Goal: Navigation & Orientation: Find specific page/section

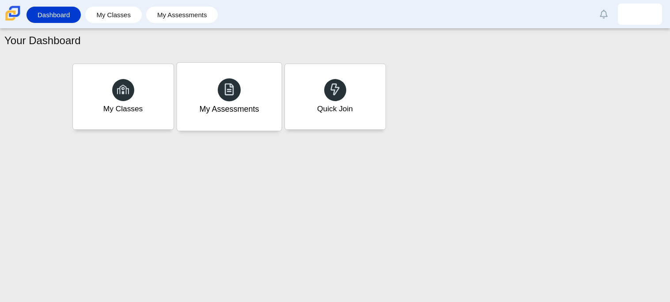
click at [219, 65] on div "My Assessments" at bounding box center [229, 97] width 105 height 68
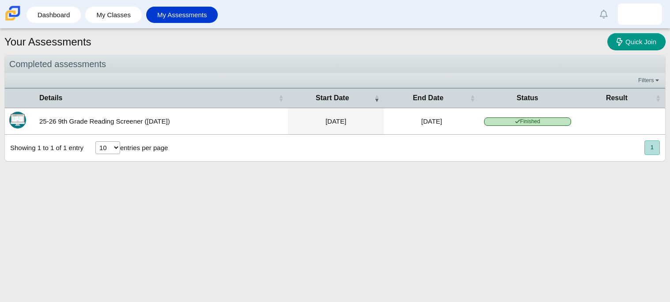
click at [111, 127] on td "25-26 9th Grade Reading Screener ([DATE])" at bounding box center [161, 121] width 253 height 27
click at [112, 127] on td "25-26 9th Grade Reading Screener ([DATE])" at bounding box center [161, 121] width 253 height 27
click at [527, 119] on span "Finished" at bounding box center [527, 122] width 87 height 8
click at [529, 122] on span "Finished" at bounding box center [527, 122] width 87 height 8
click at [341, 125] on td "Aug 26, 2025" at bounding box center [336, 121] width 96 height 27
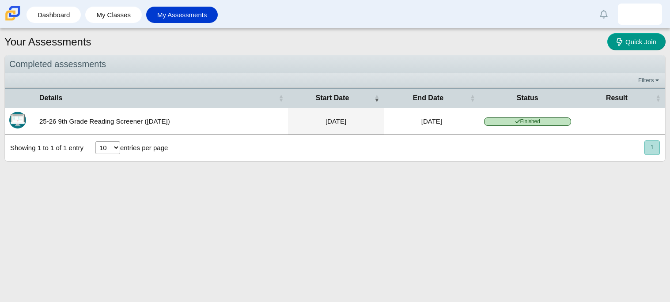
click at [149, 120] on td "25-26 9th Grade Reading Screener (August 2025)" at bounding box center [161, 121] width 253 height 27
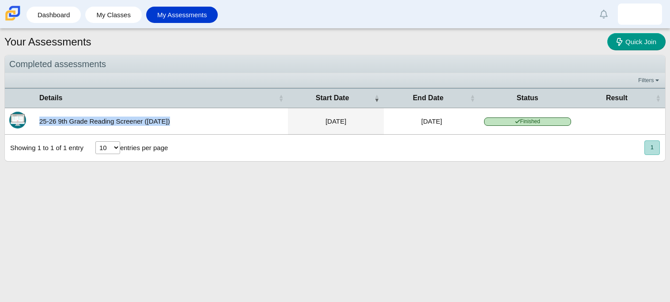
click at [149, 120] on td "25-26 9th Grade Reading Screener (August 2025)" at bounding box center [161, 121] width 253 height 27
click at [360, 210] on div "Your Assessments Quick Join Completed assessments Filters Show only: Loading… D…" at bounding box center [335, 166] width 670 height 274
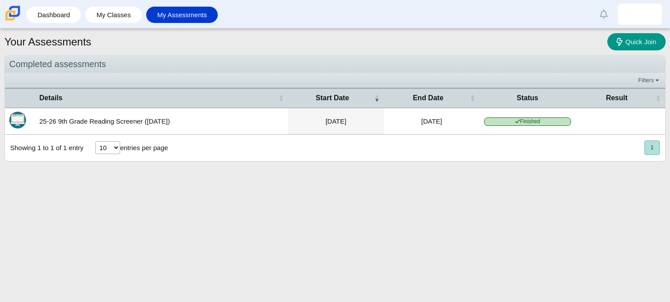
click at [183, 13] on link "My Assessments" at bounding box center [182, 15] width 63 height 16
click at [644, 146] on nav "« Prev 1 Next »" at bounding box center [652, 148] width 16 height 15
click at [649, 145] on button "1" at bounding box center [652, 148] width 15 height 15
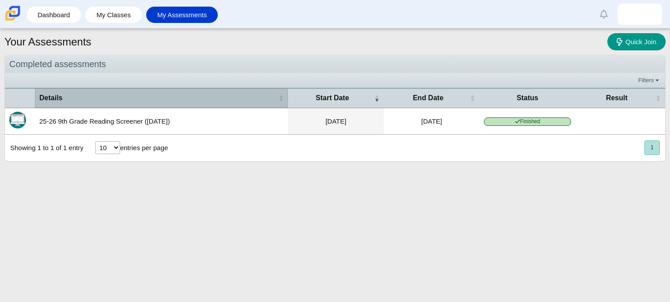
click at [75, 104] on th "Details" at bounding box center [161, 98] width 253 height 20
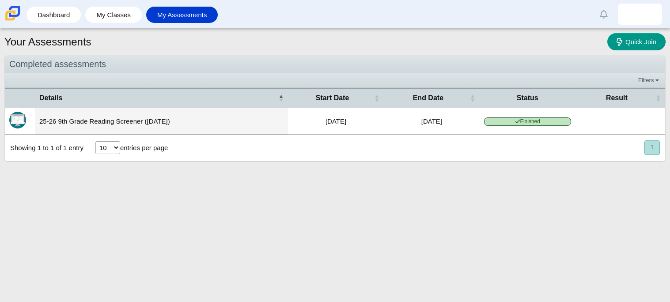
click at [119, 126] on td "25-26 9th Grade Reading Screener (August 2025)" at bounding box center [161, 121] width 253 height 27
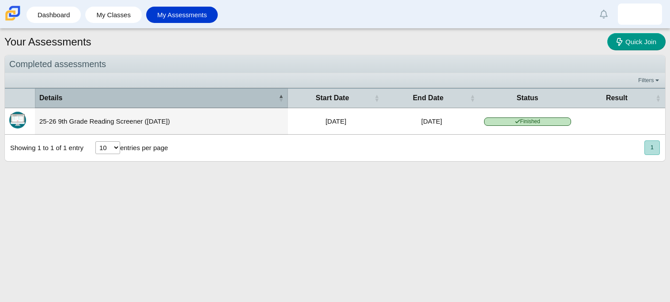
click at [254, 103] on span "Details" at bounding box center [157, 98] width 237 height 10
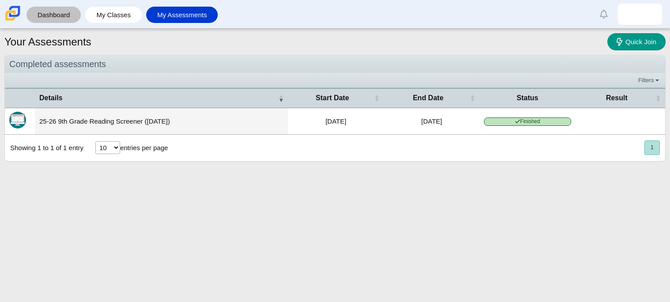
click at [65, 18] on link "Dashboard" at bounding box center [54, 15] width 46 height 16
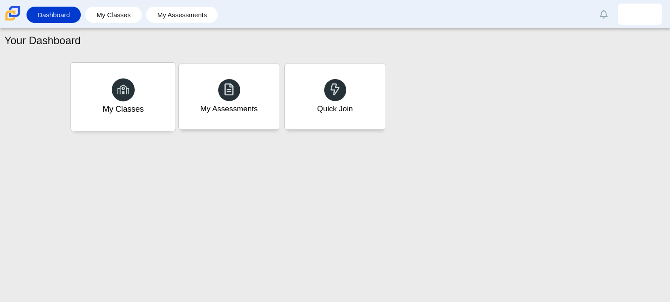
click at [147, 96] on div "My Classes" at bounding box center [123, 97] width 105 height 68
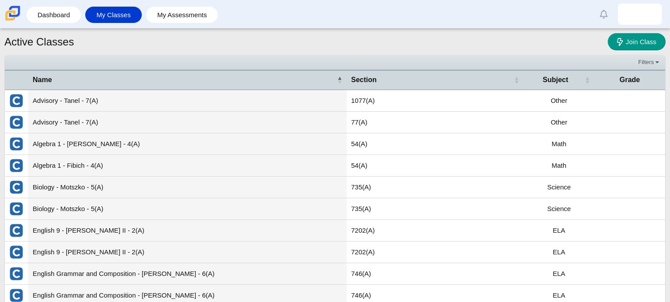
scroll to position [50, 0]
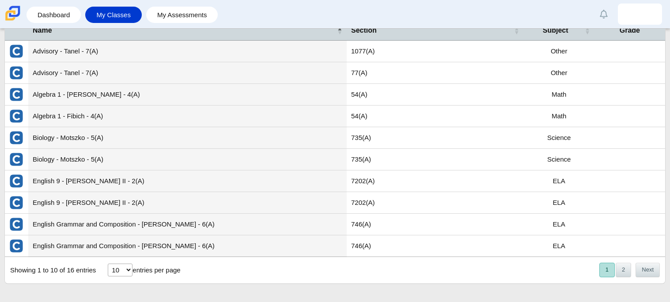
click at [64, 94] on td "Algebra 1 - [PERSON_NAME] - 4(A)" at bounding box center [187, 95] width 319 height 22
click at [557, 94] on td "Math" at bounding box center [559, 95] width 71 height 22
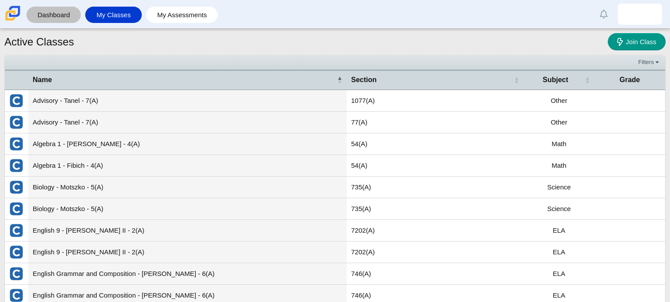
click at [43, 19] on link "Dashboard" at bounding box center [54, 15] width 46 height 16
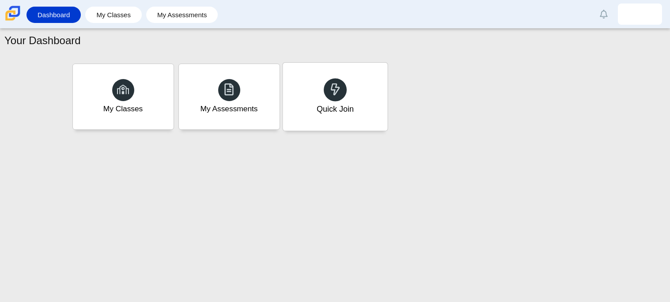
click at [337, 88] on icon at bounding box center [335, 89] width 12 height 12
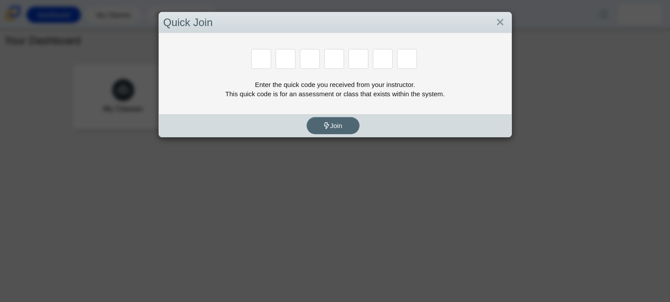
click at [348, 120] on button "Join" at bounding box center [333, 125] width 53 height 17
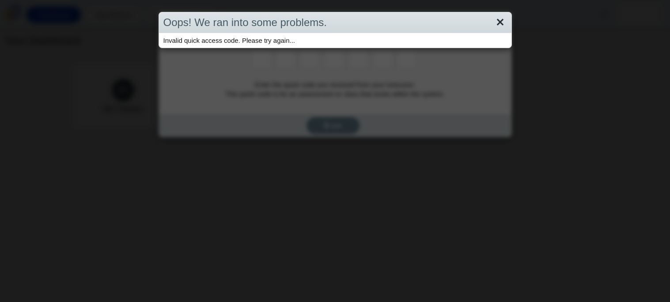
click at [503, 24] on link "Close" at bounding box center [501, 22] width 14 height 15
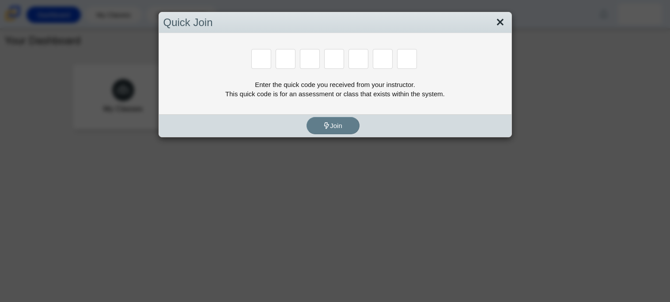
click at [500, 26] on link "Close" at bounding box center [501, 22] width 14 height 15
